Goal: Task Accomplishment & Management: Complete application form

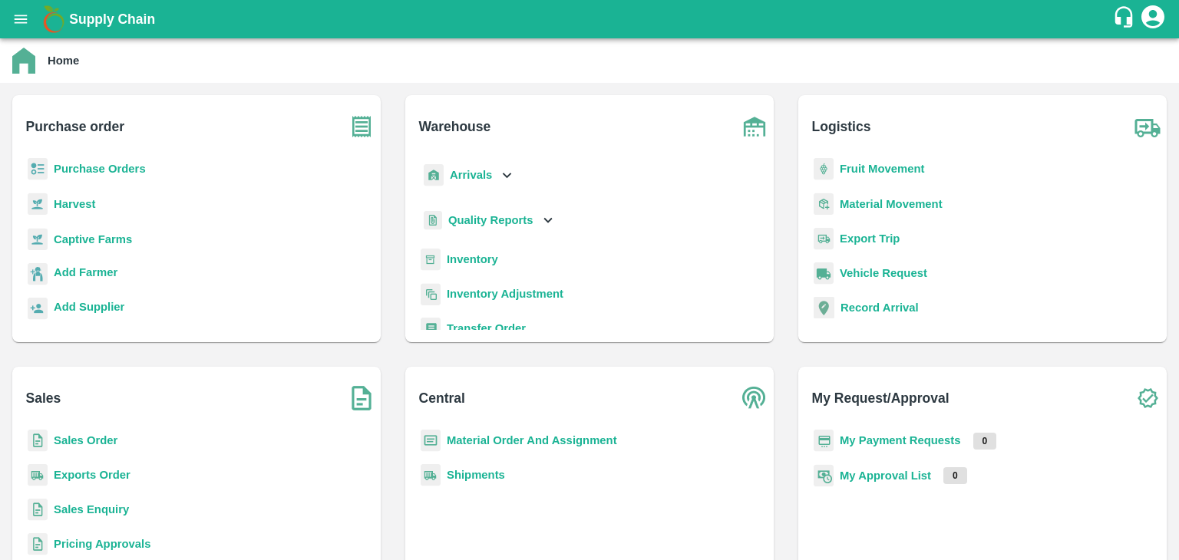
click at [104, 513] on b "Sales Enquiry" at bounding box center [91, 510] width 75 height 12
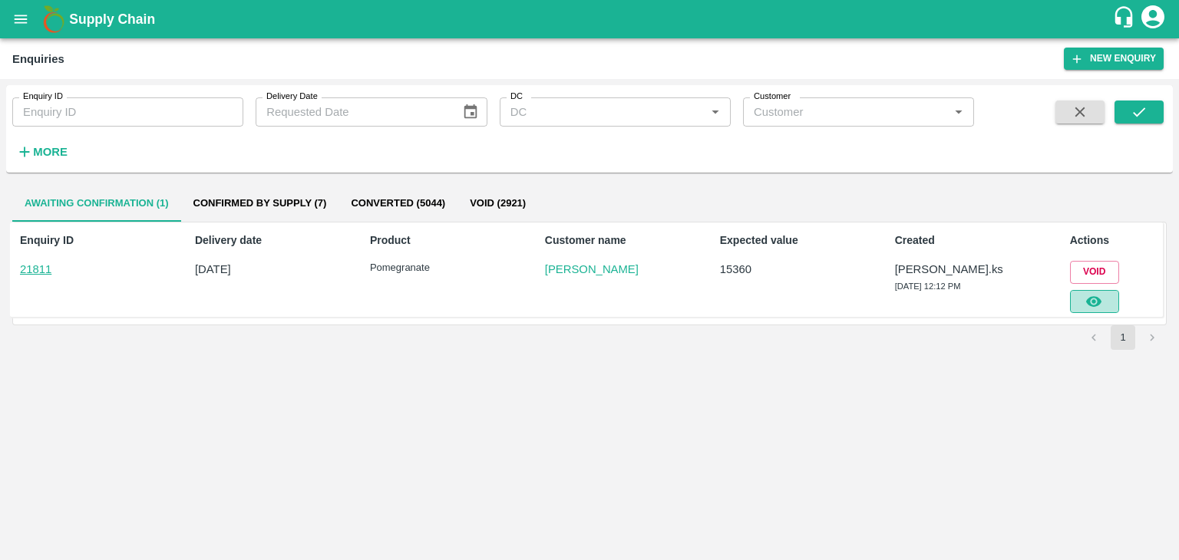
click at [1089, 301] on icon "button" at bounding box center [1093, 301] width 15 height 11
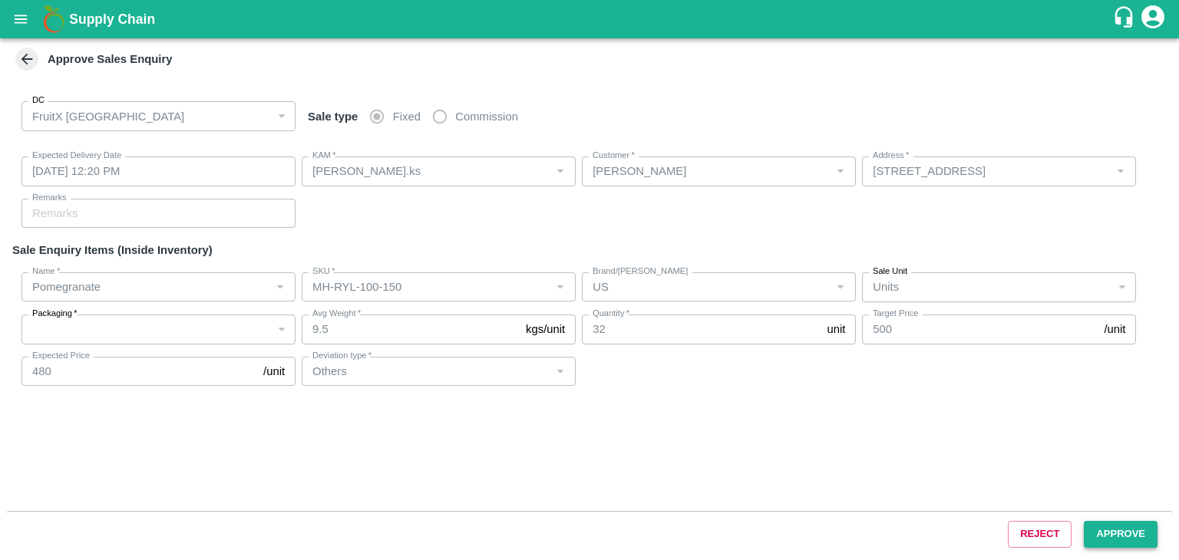
type input "[DATE] 12:20 PM"
type input "[PERSON_NAME].ks"
type input "[PERSON_NAME]"
type input "[STREET_ADDRESS]"
type input "Pomegranate"
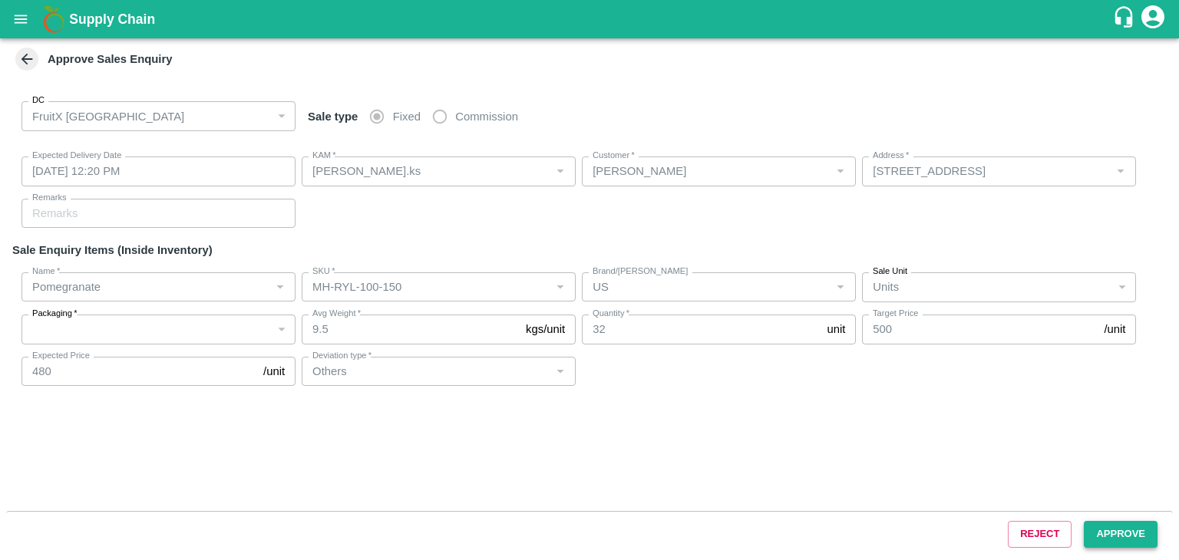
type input "MH-RYL-100-150"
type input "US"
type input "Others"
click at [1095, 536] on button "Approve" at bounding box center [1121, 534] width 74 height 27
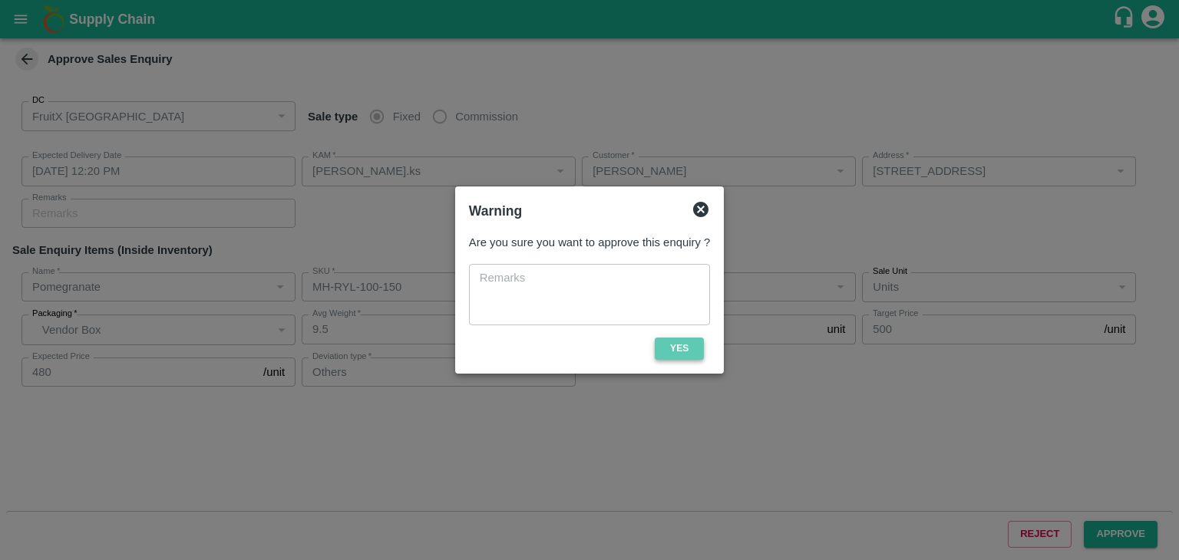
click at [691, 347] on button "Yes" at bounding box center [679, 349] width 49 height 22
